Goal: Information Seeking & Learning: Learn about a topic

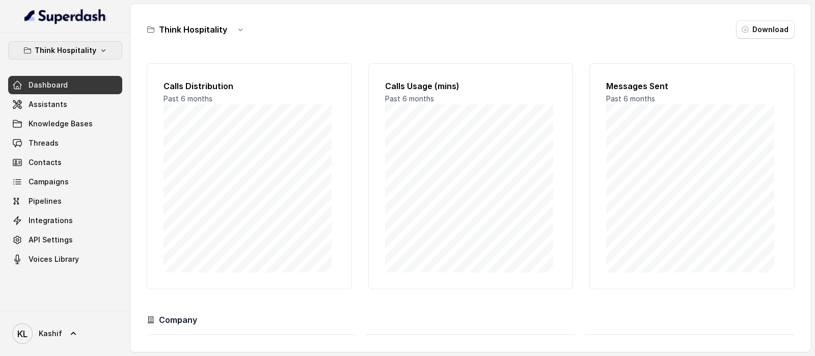
click at [104, 54] on icon "button" at bounding box center [103, 50] width 8 height 8
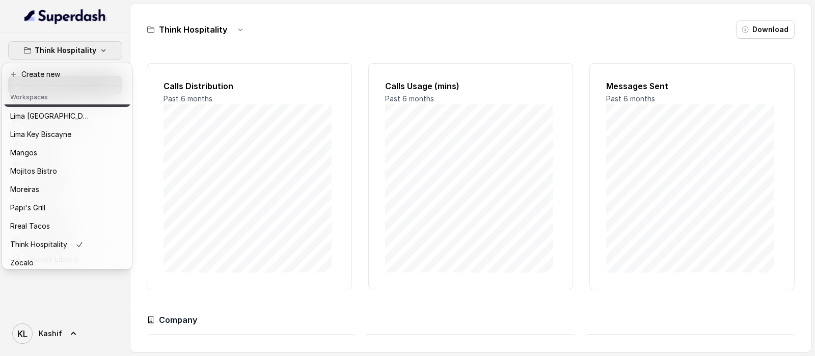
scroll to position [158, 0]
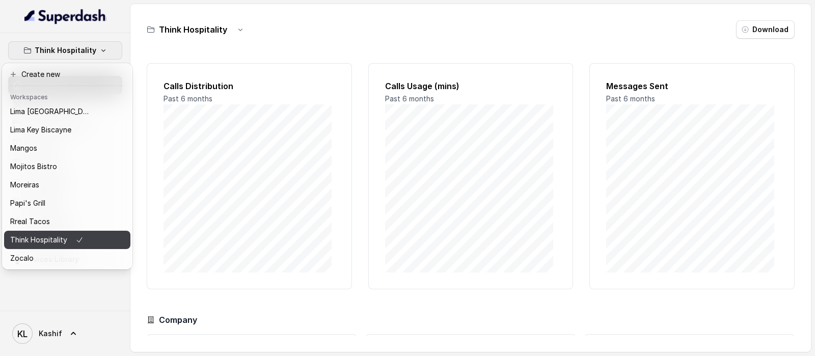
click at [81, 231] on button "Think Hospitality" at bounding box center [67, 240] width 126 height 18
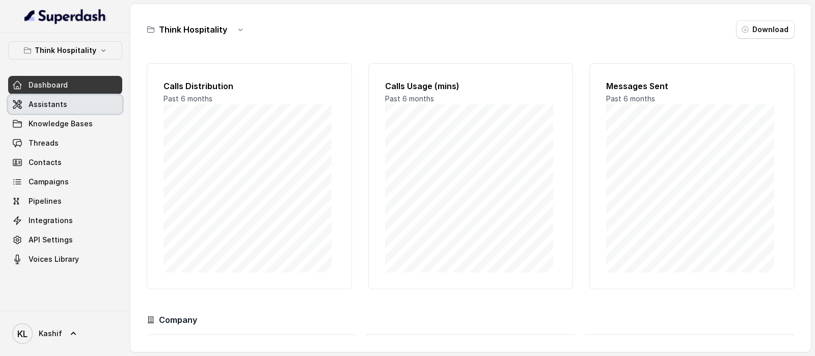
click at [79, 113] on link "Assistants" at bounding box center [65, 104] width 114 height 18
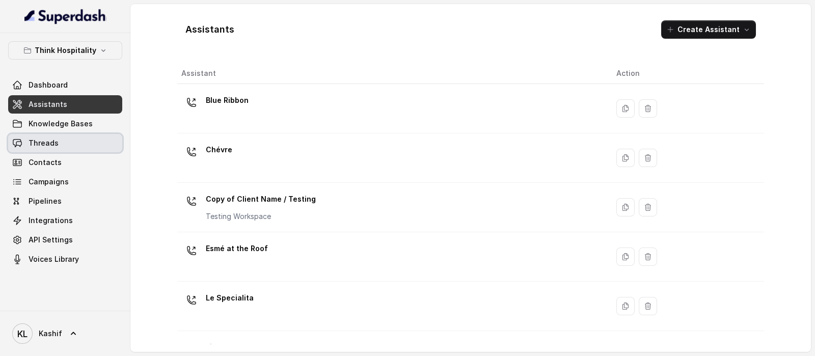
click at [95, 141] on link "Threads" at bounding box center [65, 143] width 114 height 18
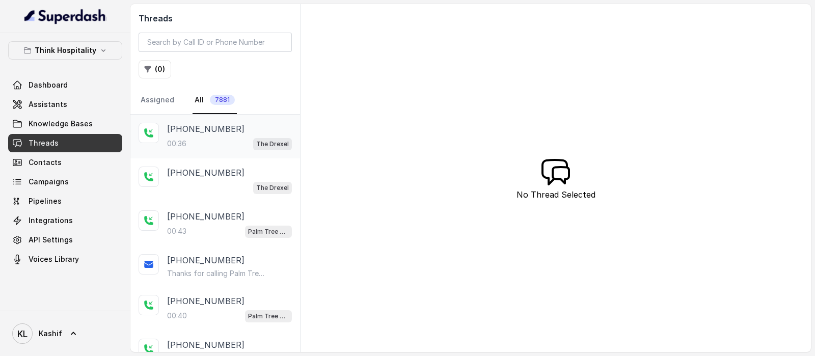
click at [199, 133] on p "[PHONE_NUMBER]" at bounding box center [205, 129] width 77 height 12
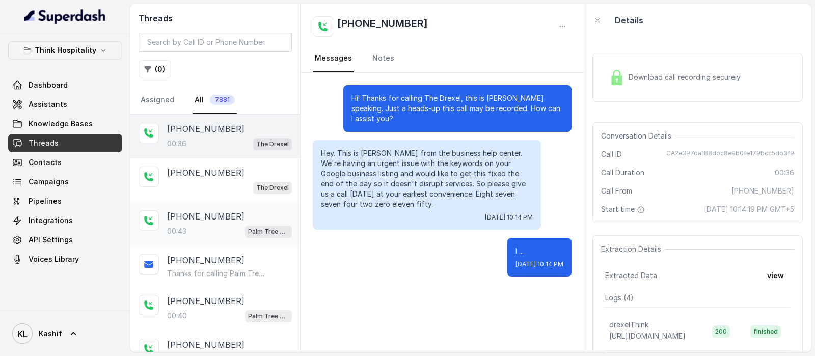
click at [199, 215] on p "[PHONE_NUMBER]" at bounding box center [205, 216] width 77 height 12
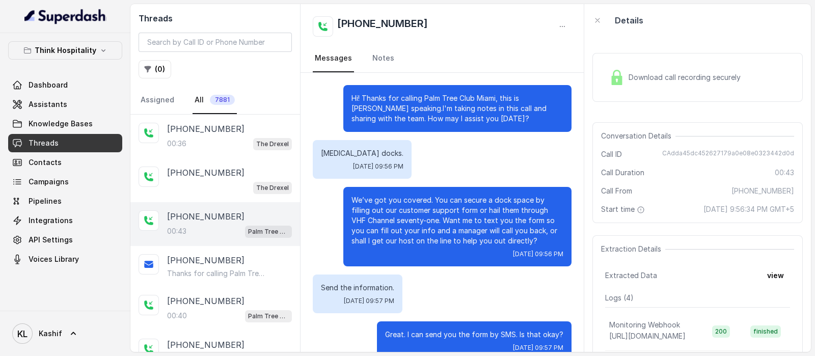
scroll to position [63, 0]
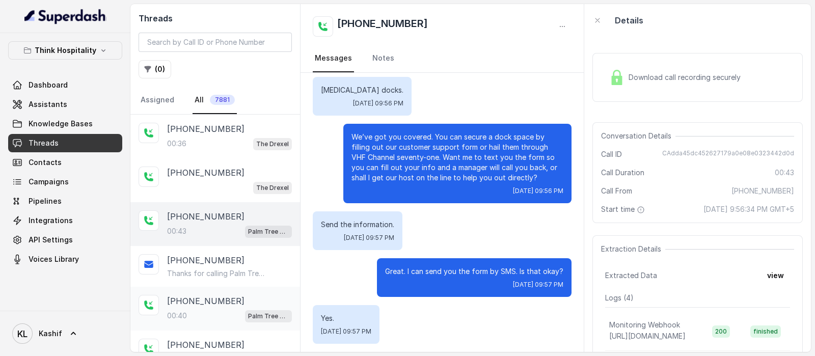
click at [202, 297] on p "[PHONE_NUMBER]" at bounding box center [205, 301] width 77 height 12
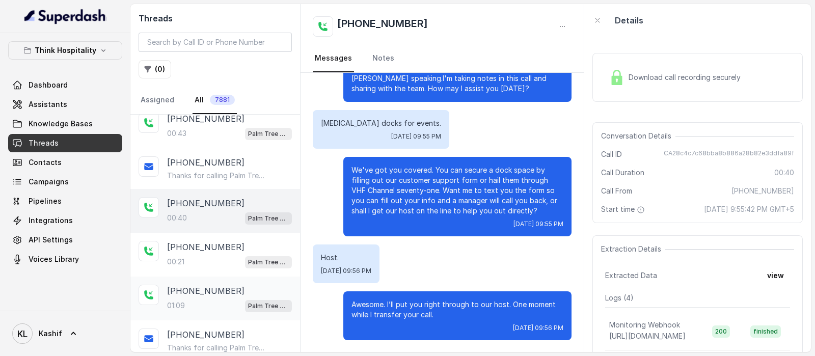
scroll to position [127, 0]
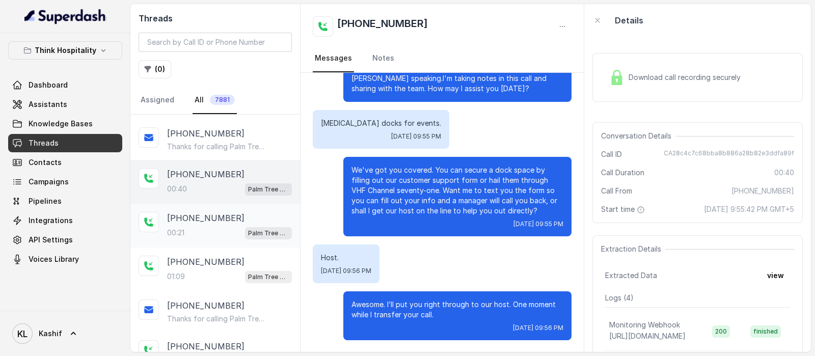
click at [188, 226] on div "00:21 Palm Tree Club" at bounding box center [229, 232] width 125 height 13
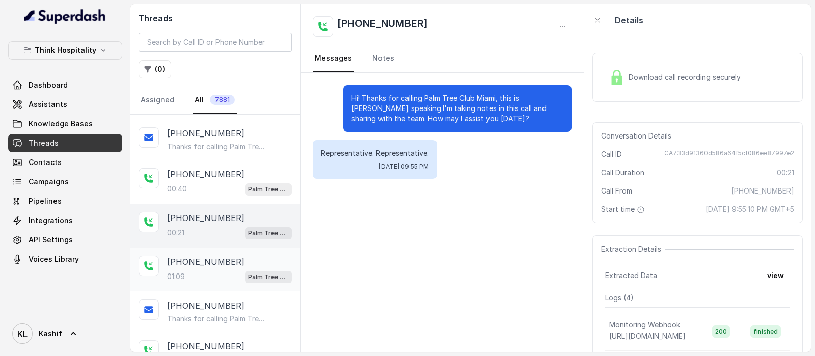
click at [200, 260] on p "[PHONE_NUMBER]" at bounding box center [205, 262] width 77 height 12
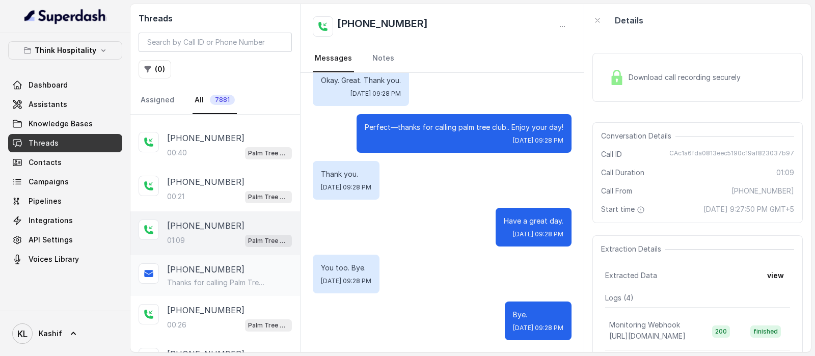
scroll to position [191, 0]
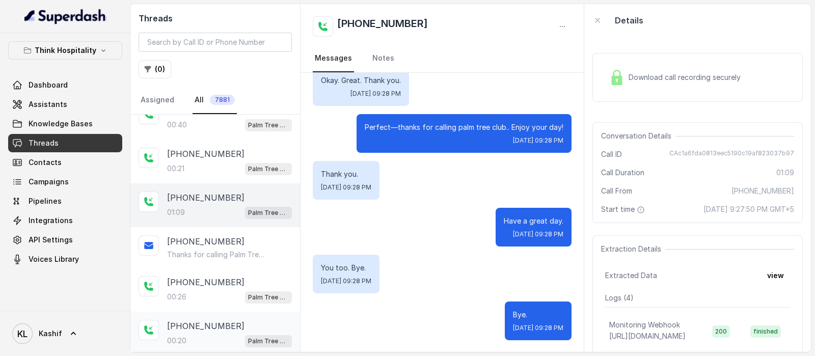
click at [216, 320] on p "[PHONE_NUMBER]" at bounding box center [205, 326] width 77 height 12
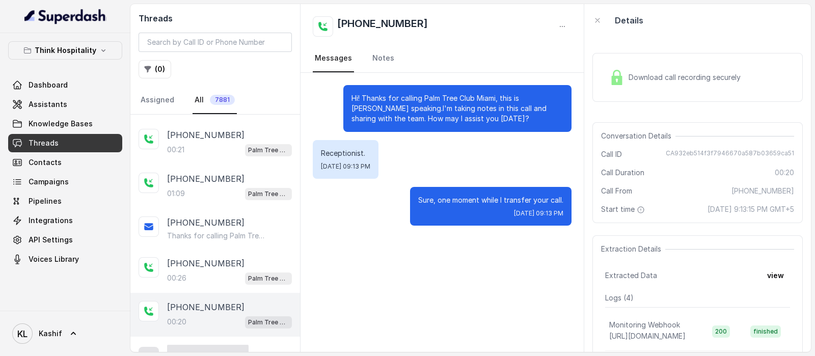
scroll to position [219, 0]
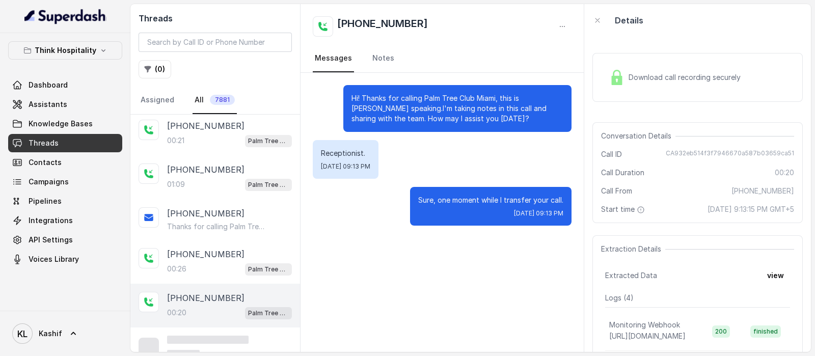
click at [214, 306] on div "00:20 Palm Tree Club" at bounding box center [229, 312] width 125 height 13
